Goal: Task Accomplishment & Management: Complete application form

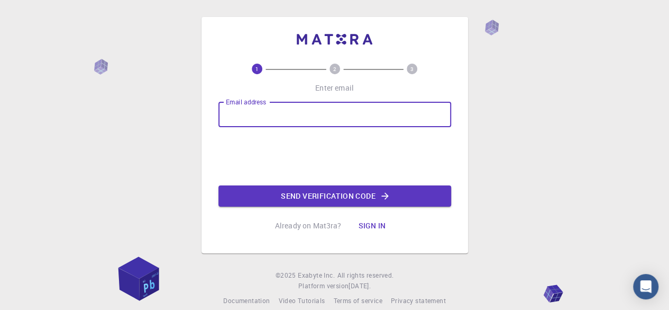
type input "[PERSON_NAME][EMAIL_ADDRESS][DOMAIN_NAME]"
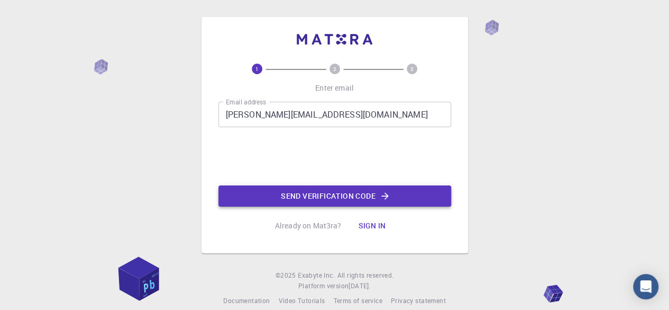
click at [320, 196] on button "Send verification code" at bounding box center [335, 195] width 233 height 21
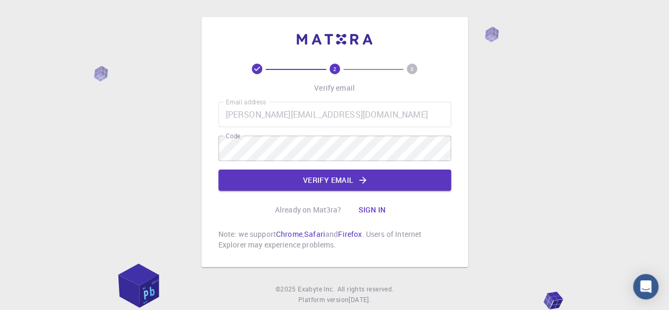
click at [330, 193] on div "2 3 Verify email Email address [PERSON_NAME][EMAIL_ADDRESS][DOMAIN_NAME] Email …" at bounding box center [335, 157] width 233 height 186
click at [331, 174] on button "Verify email" at bounding box center [335, 179] width 233 height 21
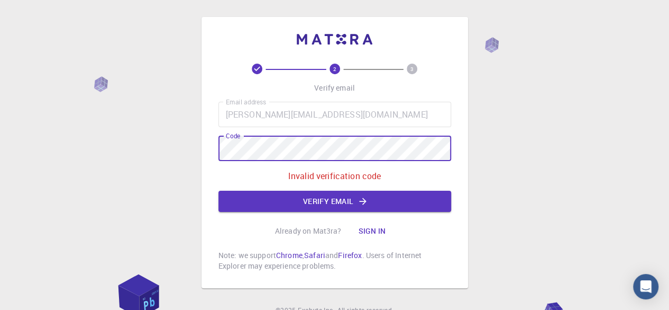
click at [143, 148] on div "2 3 Verify email Email address [PERSON_NAME][EMAIL_ADDRESS][DOMAIN_NAME] Email …" at bounding box center [334, 179] width 669 height 358
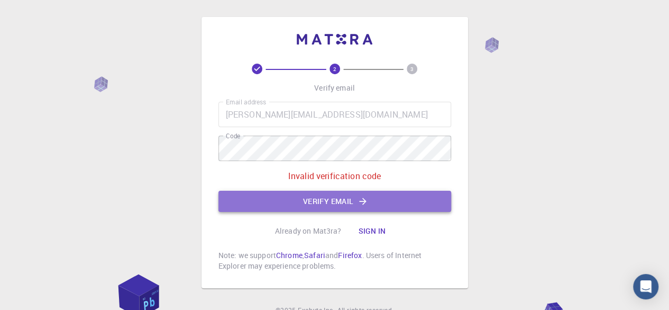
click at [301, 203] on button "Verify email" at bounding box center [335, 201] width 233 height 21
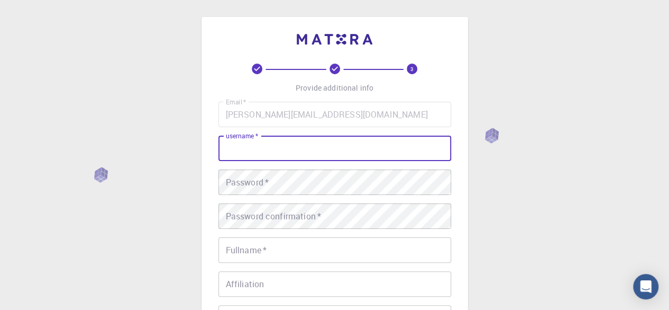
click at [279, 153] on input "username   *" at bounding box center [335, 147] width 233 height 25
type input "[PERSON_NAME] [PERSON_NAME]"
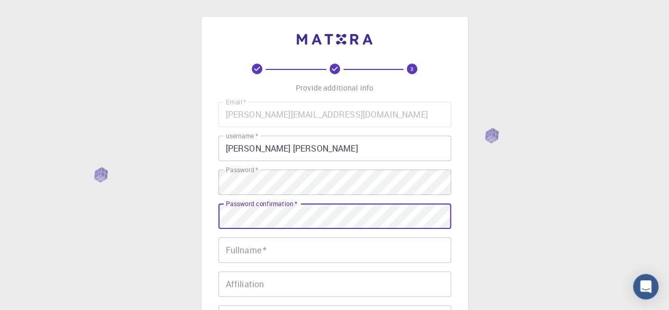
click at [265, 246] on input "Fullname   *" at bounding box center [335, 249] width 233 height 25
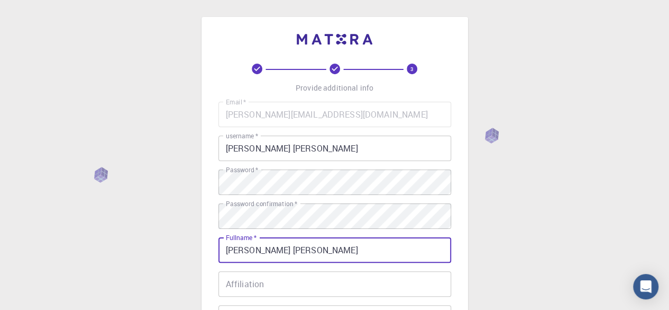
type input "[PERSON_NAME] [PERSON_NAME]"
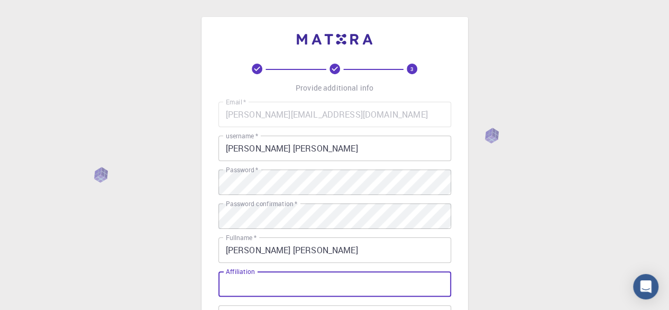
click at [257, 281] on input "Affiliation" at bounding box center [335, 283] width 233 height 25
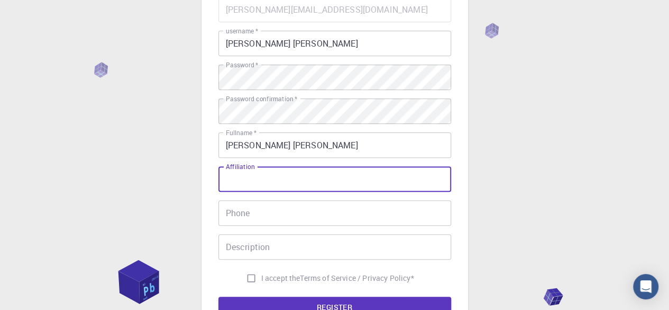
scroll to position [106, 0]
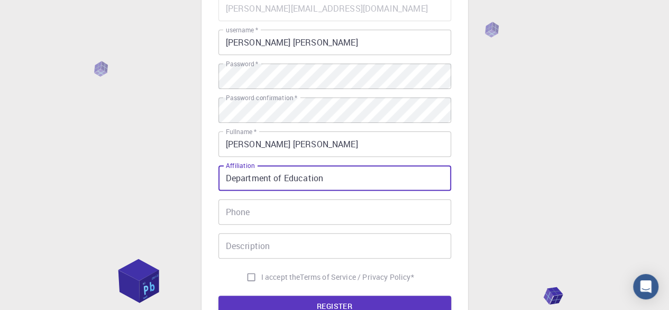
type input "Department of Education"
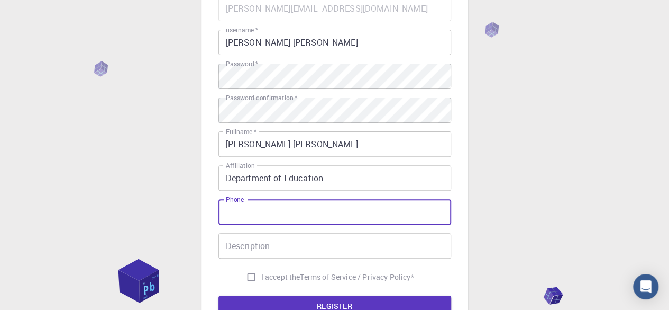
click at [295, 220] on input "Phone" at bounding box center [335, 211] width 233 height 25
type input "09556403474"
click at [283, 246] on input "Description" at bounding box center [335, 245] width 233 height 25
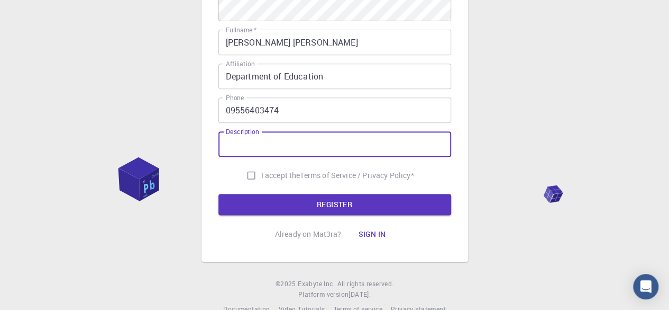
scroll to position [212, 0]
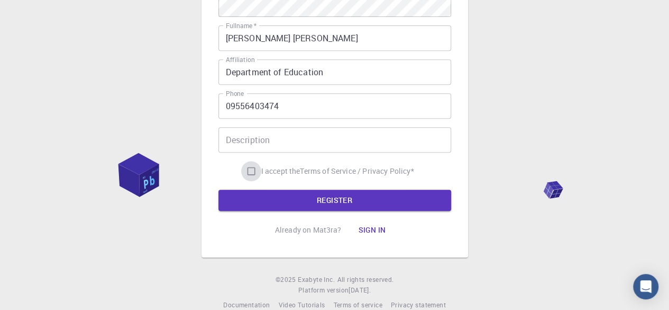
click at [248, 172] on input "I accept the Terms of Service / Privacy Policy *" at bounding box center [251, 171] width 20 height 20
checkbox input "true"
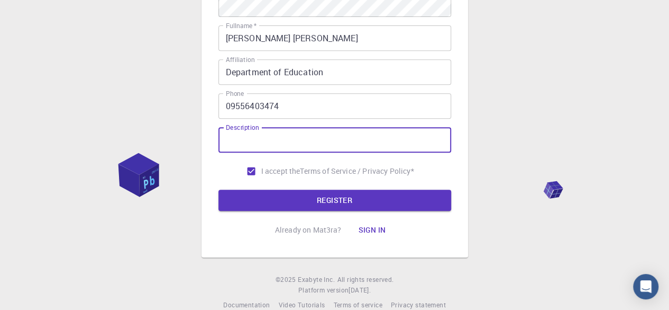
click at [265, 141] on input "Description" at bounding box center [335, 139] width 233 height 25
type input "im a teacher"
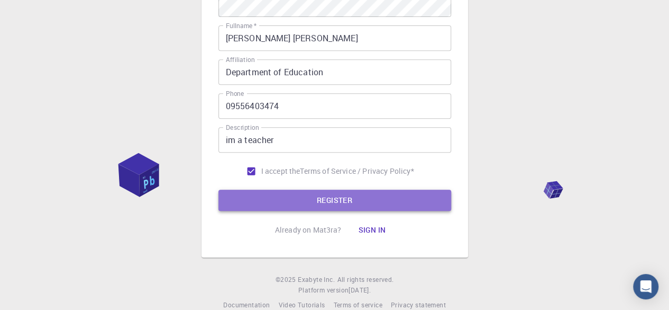
click at [275, 195] on button "REGISTER" at bounding box center [335, 199] width 233 height 21
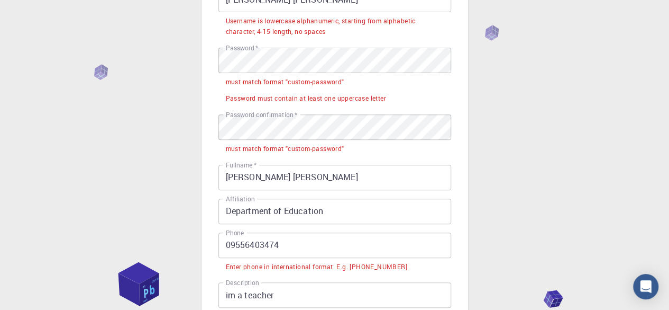
scroll to position [165, 0]
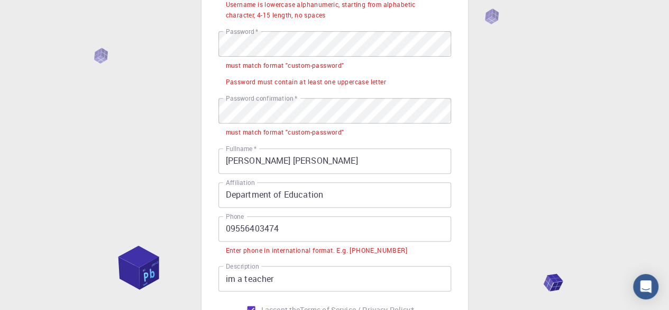
click at [285, 249] on div "Enter phone in international format. E.g. [PHONE_NUMBER]" at bounding box center [317, 250] width 182 height 11
